Goal: Check status: Check status

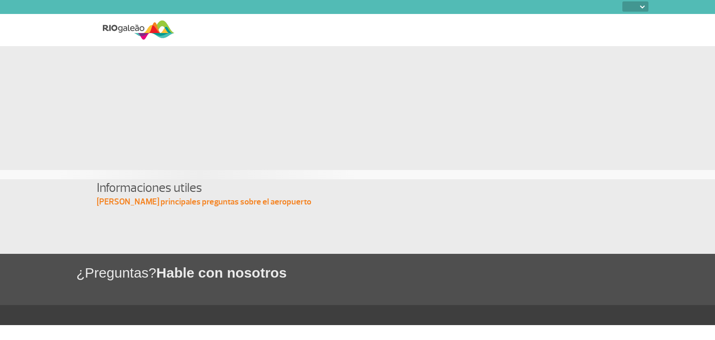
select select
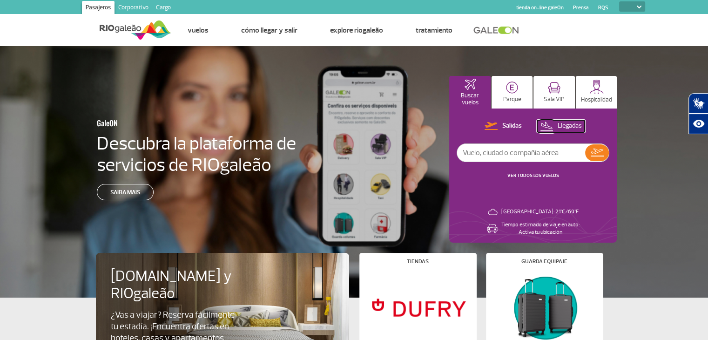
click at [568, 129] on p "Llegadas" at bounding box center [570, 126] width 24 height 9
click at [552, 153] on input "text" at bounding box center [521, 153] width 128 height 18
type input "Lan"
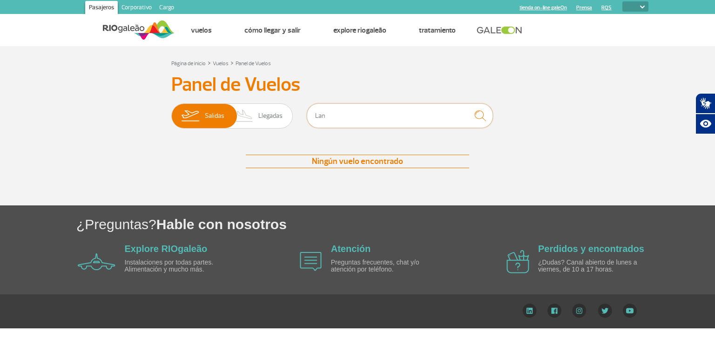
click at [398, 110] on input "Lan" at bounding box center [400, 115] width 186 height 25
click at [322, 117] on input "Lantam" at bounding box center [400, 115] width 186 height 25
type input "Latam"
click at [258, 115] on img at bounding box center [244, 116] width 27 height 24
click at [171, 111] on input "[PERSON_NAME]" at bounding box center [171, 111] width 0 height 0
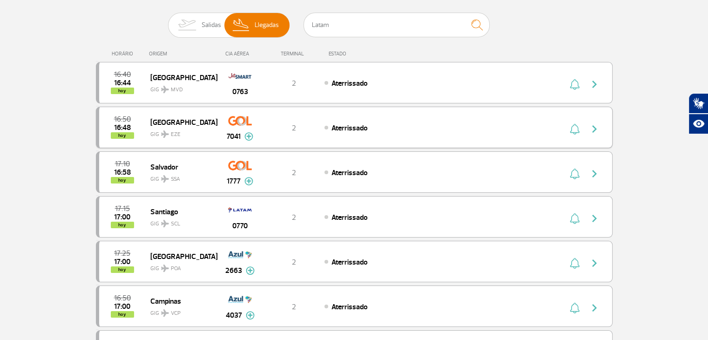
scroll to position [93, 0]
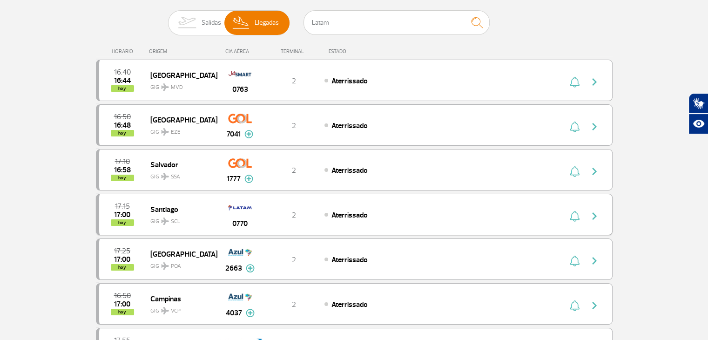
click at [280, 216] on div "2" at bounding box center [293, 215] width 61 height 10
